Goal: Information Seeking & Learning: Learn about a topic

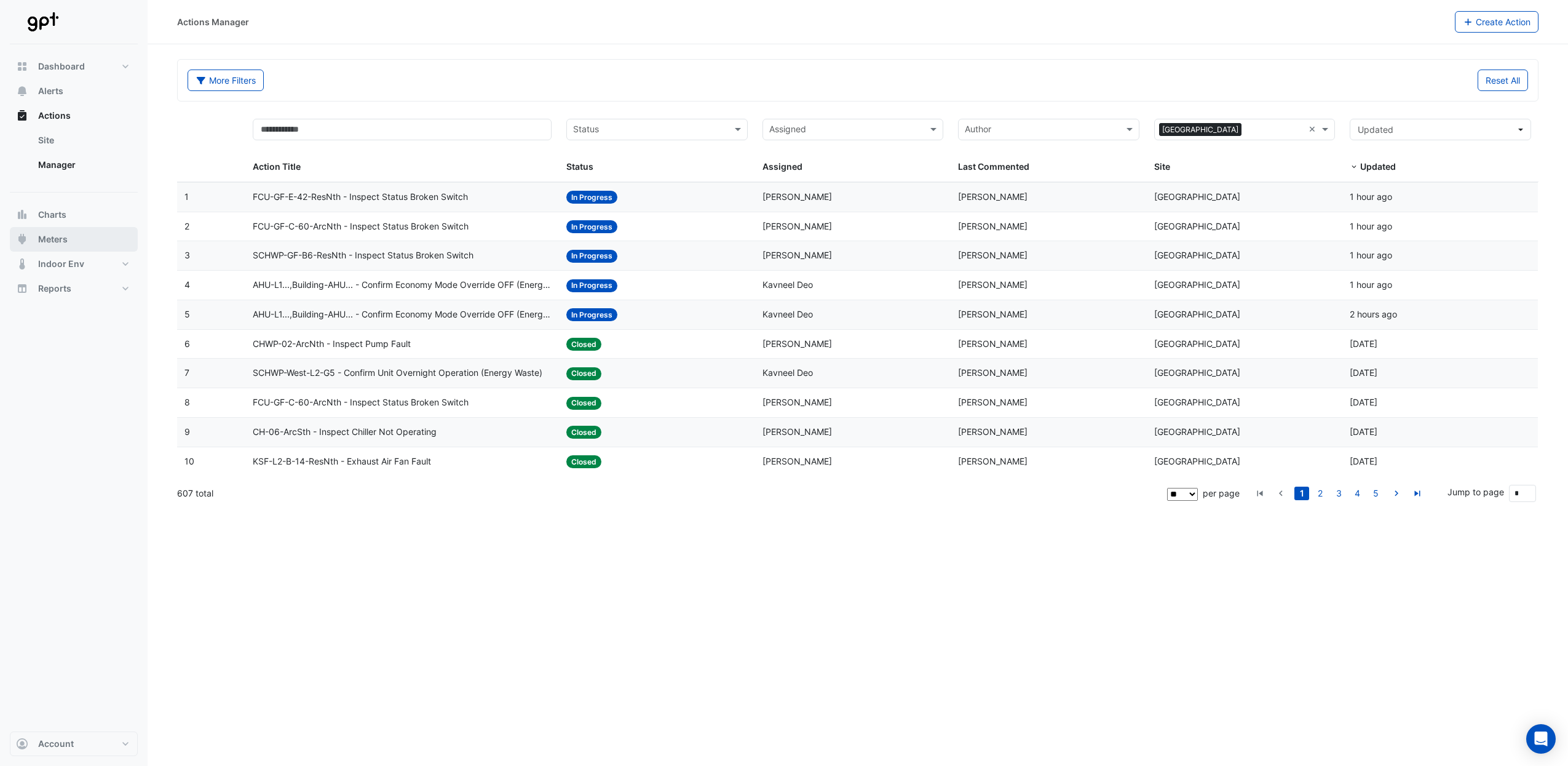
click at [59, 242] on span "Meters" at bounding box center [53, 240] width 30 height 12
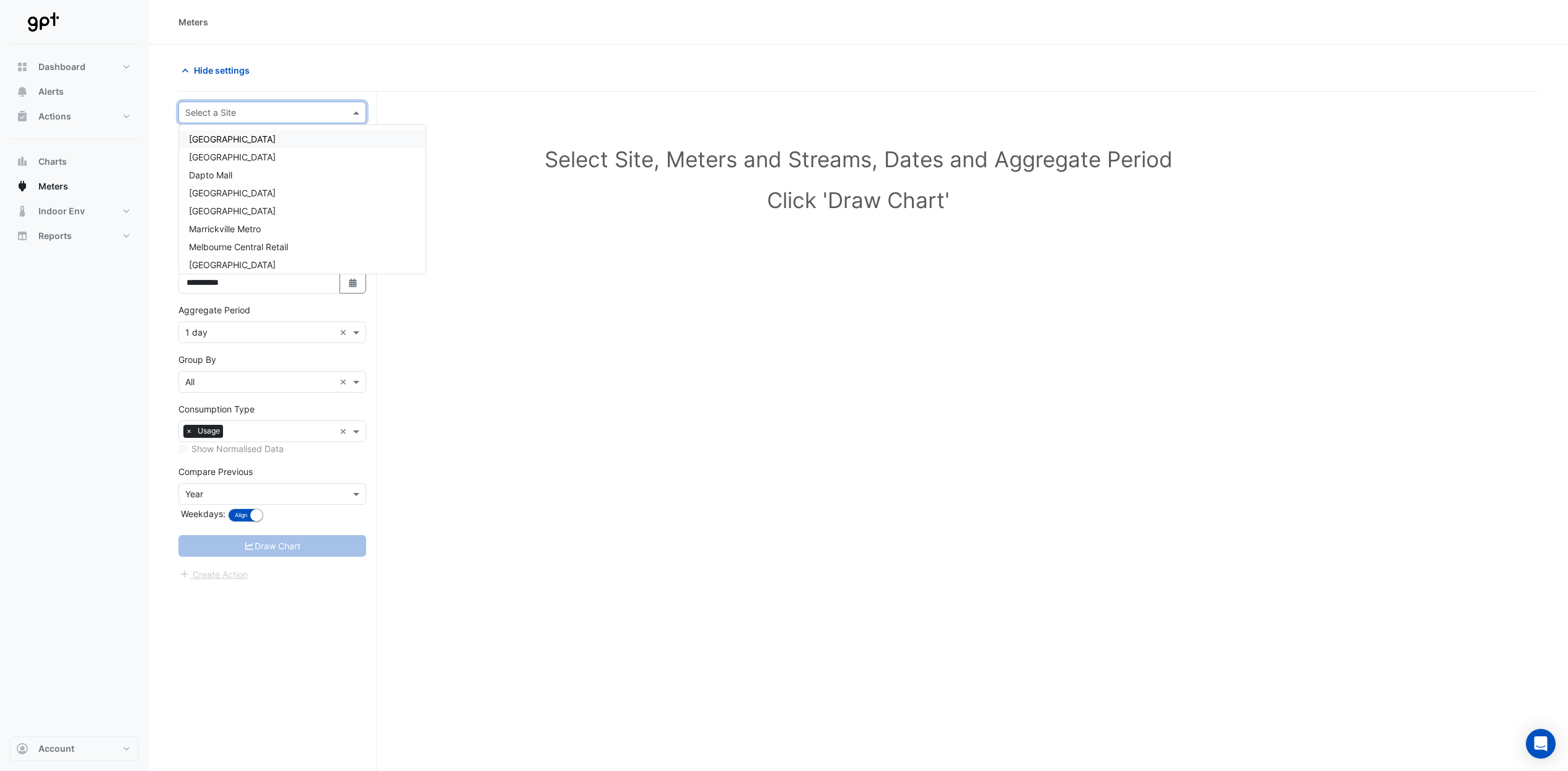
click at [279, 116] on input "text" at bounding box center [260, 112] width 149 height 13
click at [264, 217] on div "[GEOGRAPHIC_DATA]" at bounding box center [303, 223] width 247 height 18
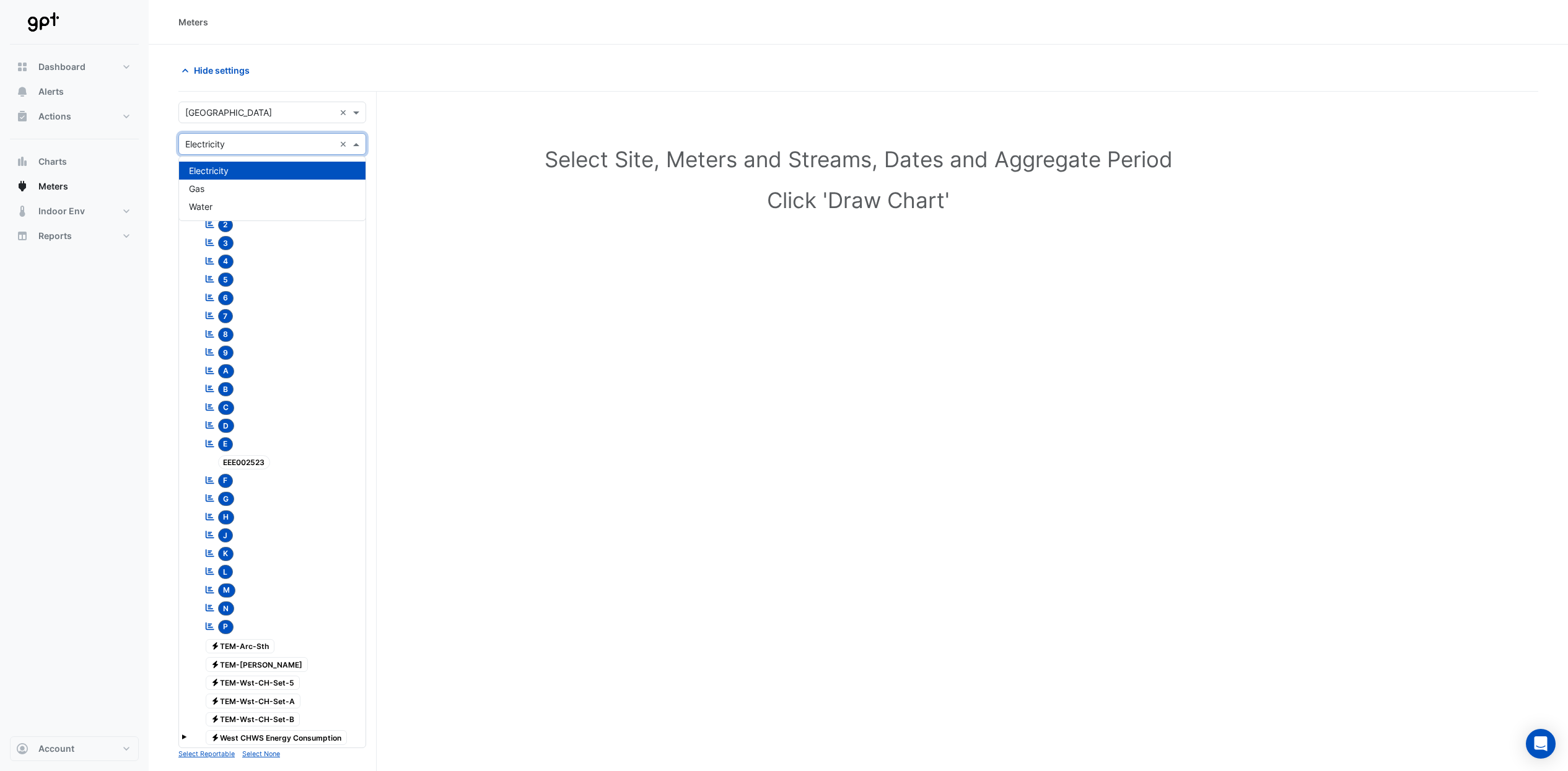
click at [356, 144] on span at bounding box center [358, 144] width 16 height 13
click at [223, 203] on div "Water" at bounding box center [272, 206] width 186 height 18
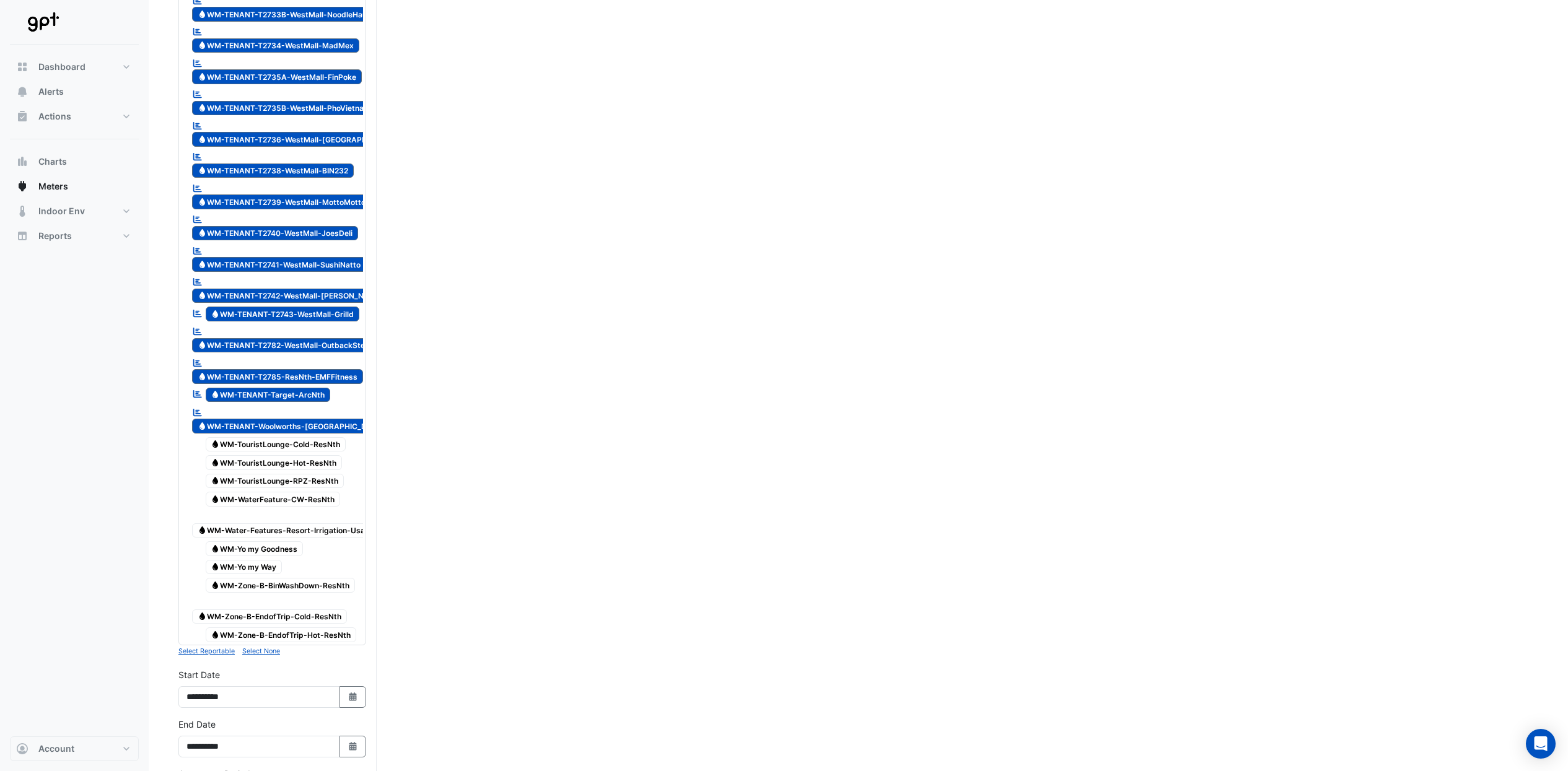
scroll to position [3251, 0]
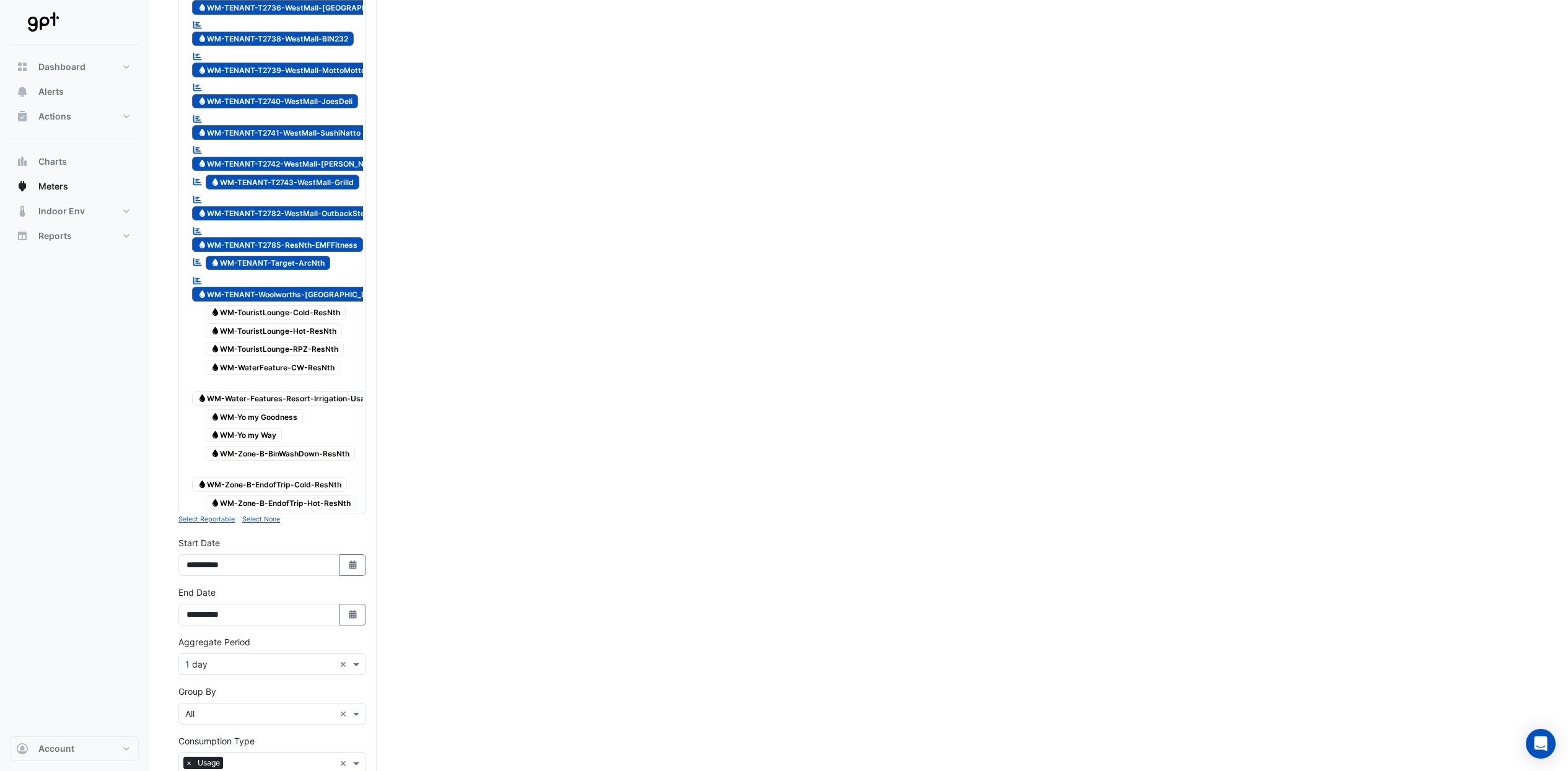
click at [270, 497] on small "Select None" at bounding box center [261, 519] width 38 height 8
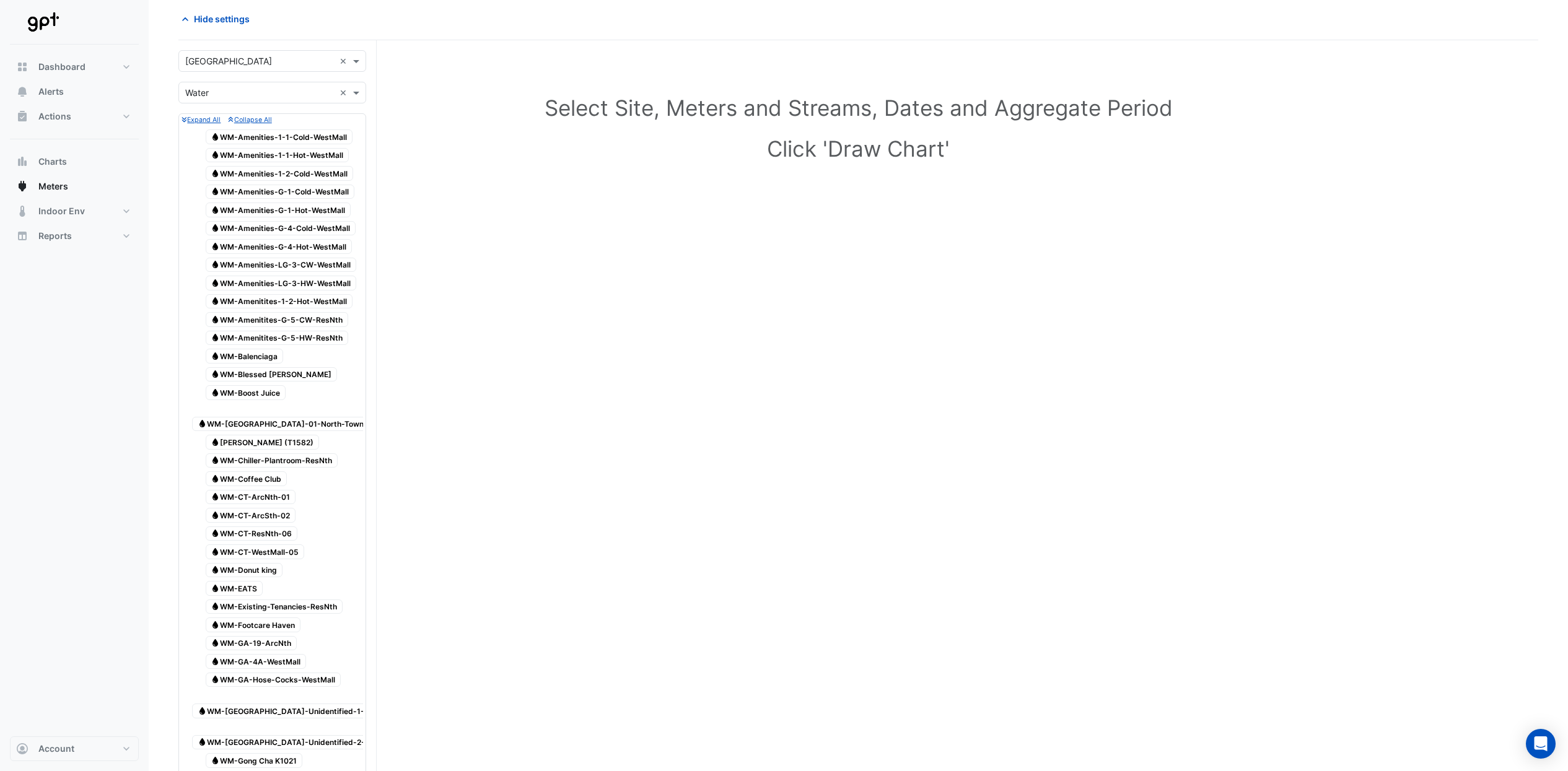
scroll to position [0, 0]
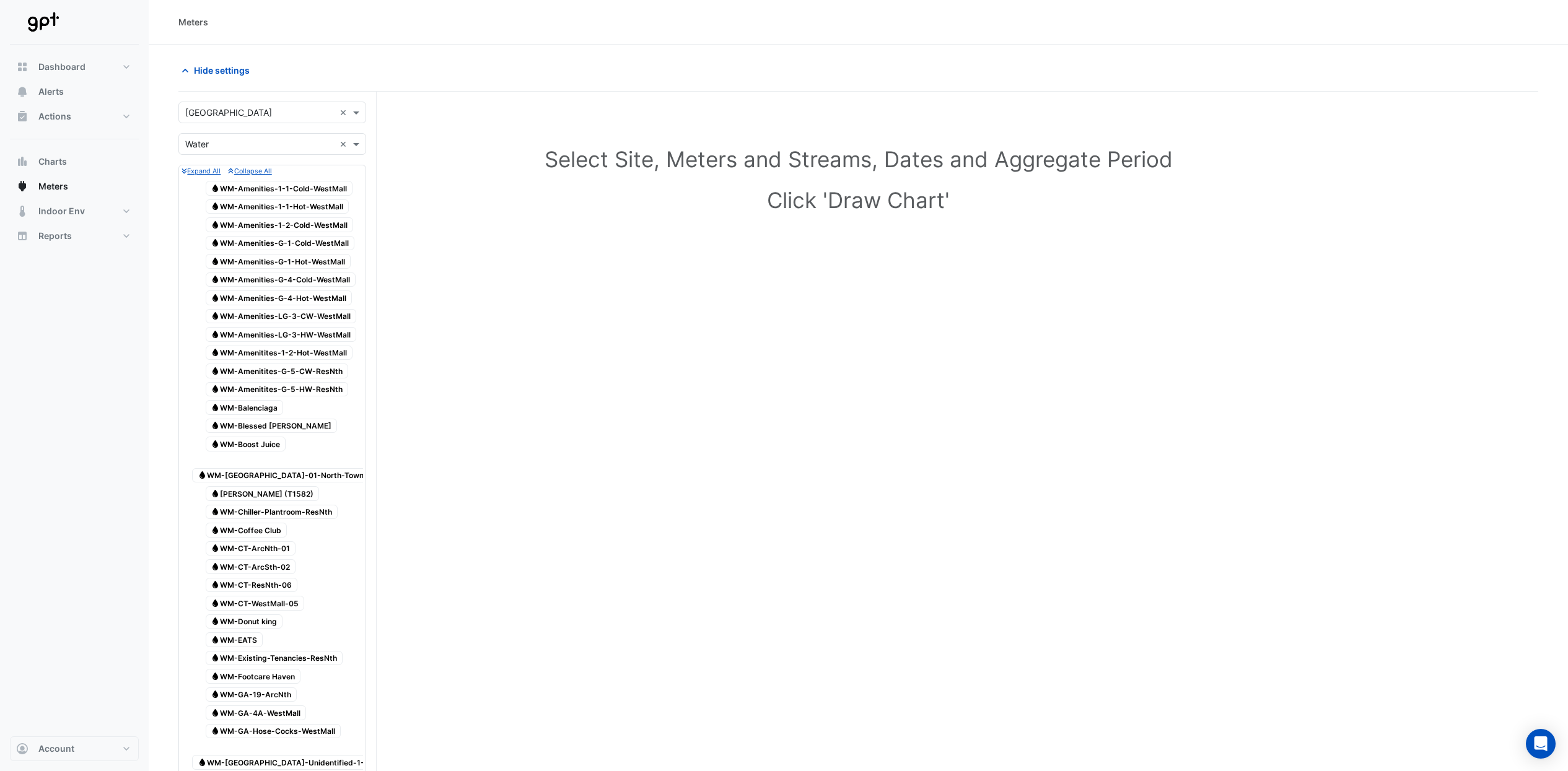
click at [985, 176] on div "Select Site, Meters and Streams, Dates and Aggregate Period Click 'Draw Chart'" at bounding box center [858, 182] width 1360 height 151
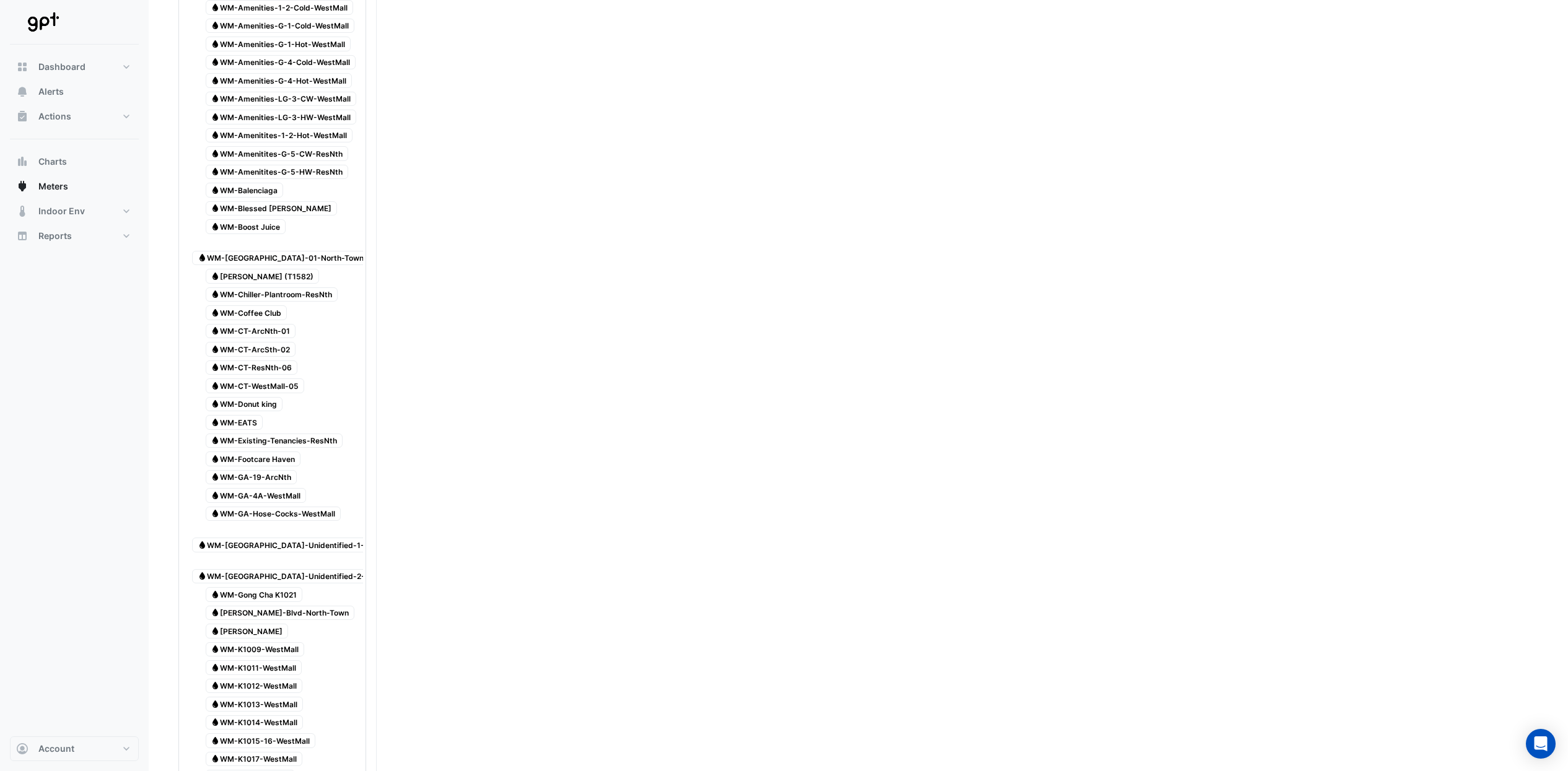
scroll to position [310, 0]
